Goal: Information Seeking & Learning: Learn about a topic

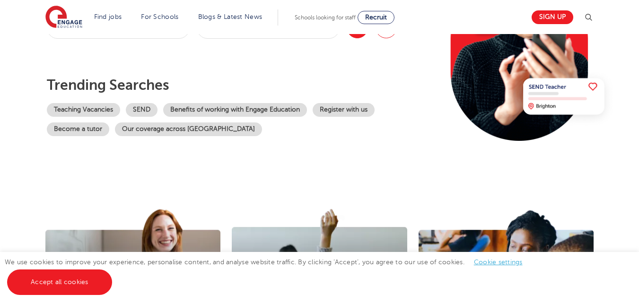
scroll to position [166, 0]
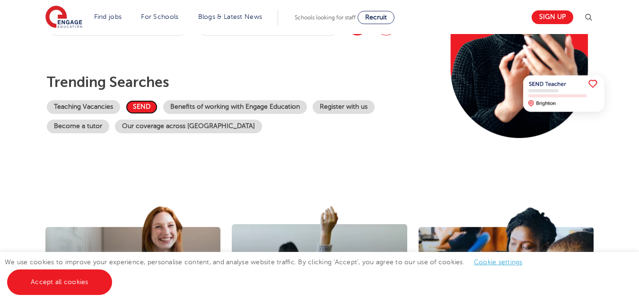
click at [133, 106] on link "SEND" at bounding box center [142, 107] width 32 height 14
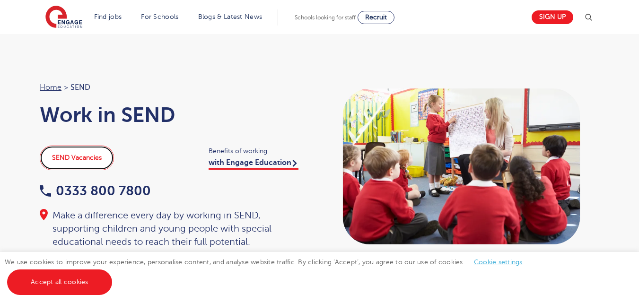
click at [74, 156] on link "SEND Vacancies" at bounding box center [77, 158] width 74 height 25
click at [594, 15] on img at bounding box center [588, 17] width 11 height 11
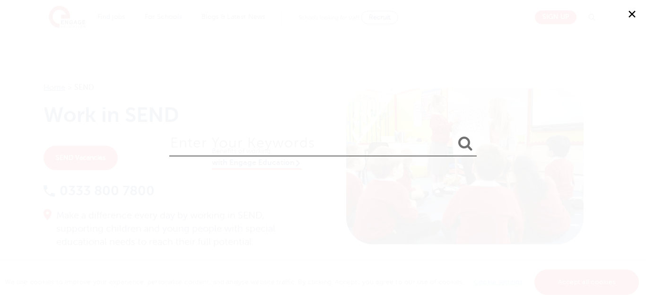
click at [636, 12] on button "✕" at bounding box center [632, 14] width 28 height 28
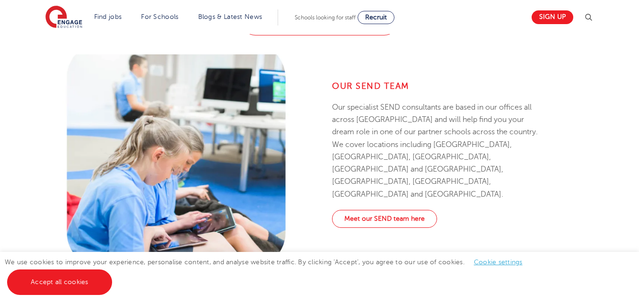
scroll to position [1207, 0]
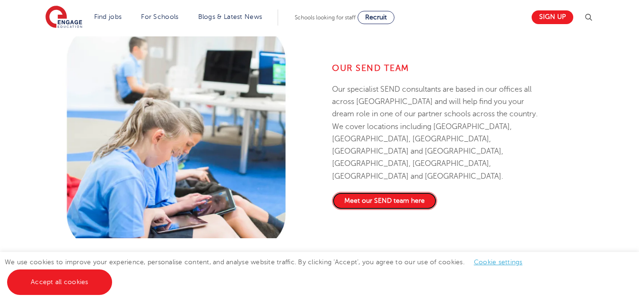
click at [386, 192] on link "Meet our SEND team here" at bounding box center [384, 201] width 105 height 18
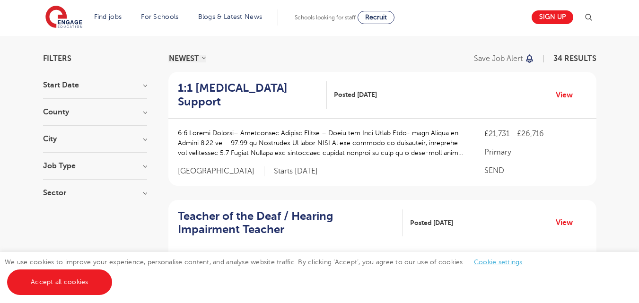
scroll to position [52, 0]
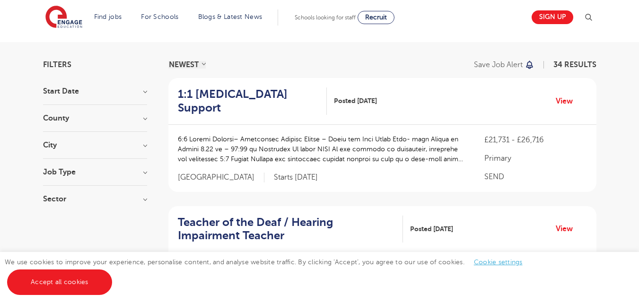
click at [143, 146] on h3 "City" at bounding box center [95, 145] width 104 height 8
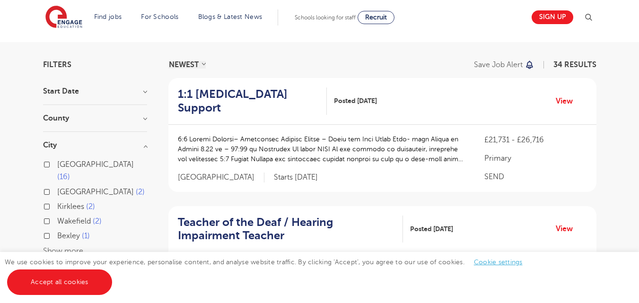
click at [139, 114] on section "Start Date September 26 October 4 November 3 January 1 Show more County Leeds 1…" at bounding box center [95, 204] width 104 height 233
click at [144, 116] on h3 "County" at bounding box center [95, 119] width 104 height 8
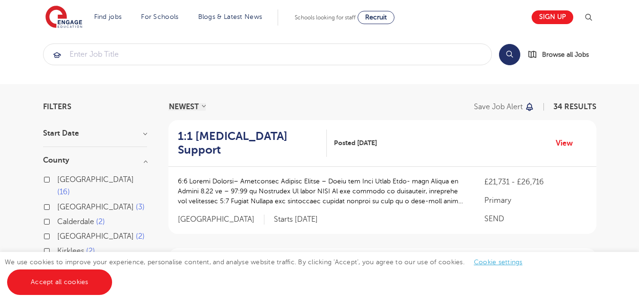
scroll to position [0, 0]
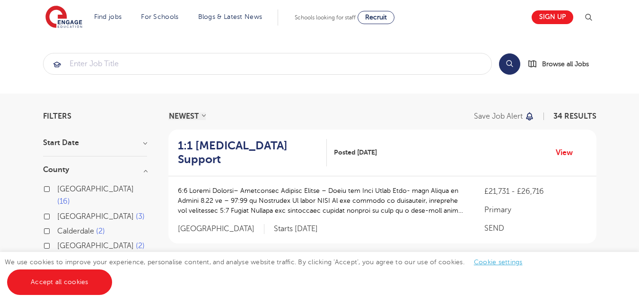
click at [70, 88] on section "Search Browse all Jobs" at bounding box center [319, 64] width 639 height 60
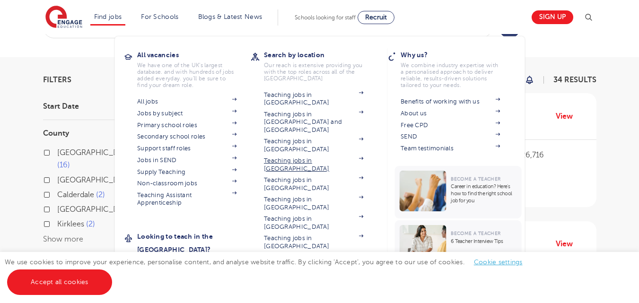
scroll to position [37, 0]
click at [295, 157] on link "Teaching jobs in [GEOGRAPHIC_DATA]" at bounding box center [313, 165] width 99 height 16
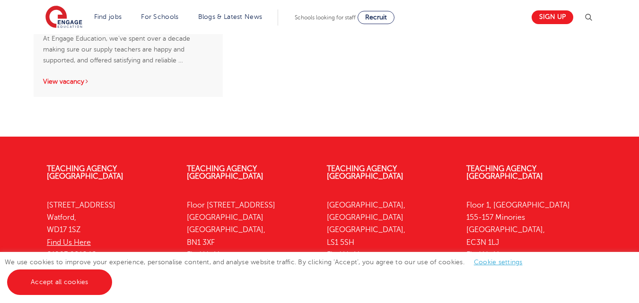
scroll to position [1759, 0]
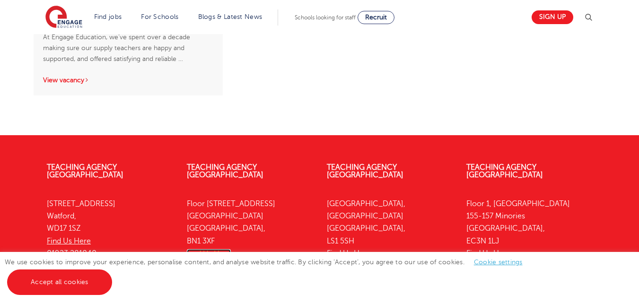
click at [218, 249] on link "Find Us Here" at bounding box center [209, 253] width 44 height 9
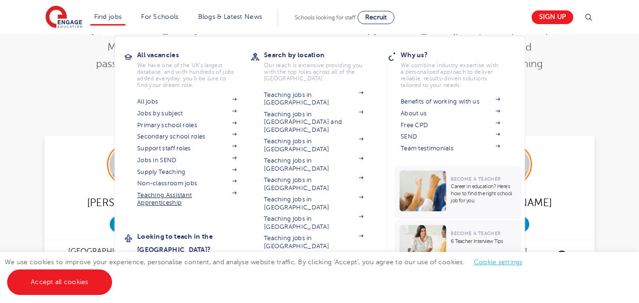
scroll to position [214, 0]
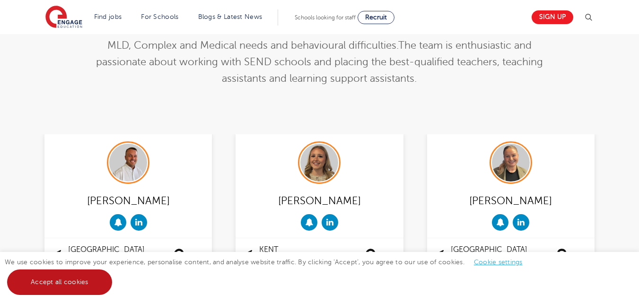
click at [91, 282] on link "Accept all cookies" at bounding box center [59, 283] width 105 height 26
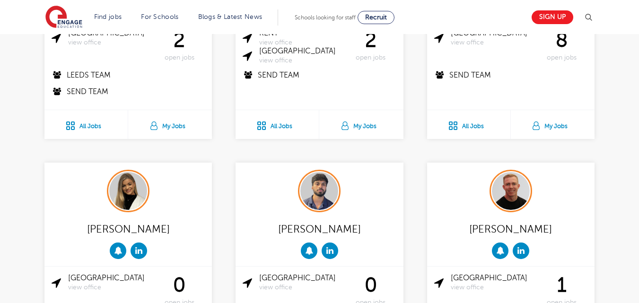
scroll to position [439, 0]
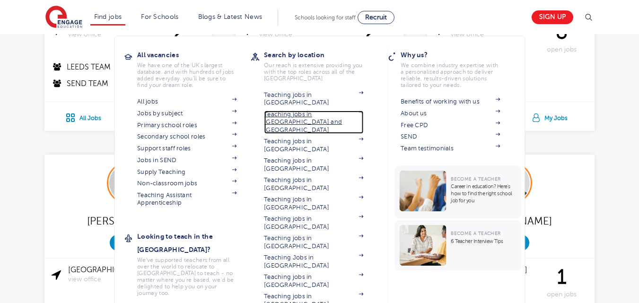
click at [301, 111] on link "Teaching jobs in [GEOGRAPHIC_DATA] and [GEOGRAPHIC_DATA]" at bounding box center [313, 122] width 99 height 23
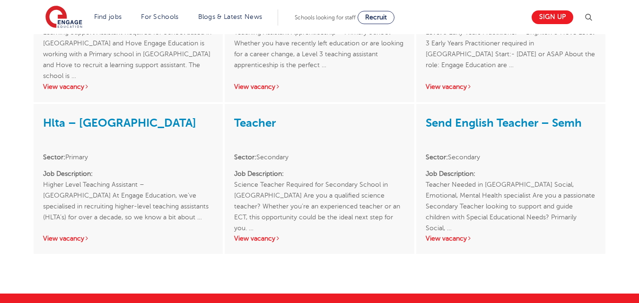
scroll to position [1104, 0]
